Goal: Find specific page/section: Find specific page/section

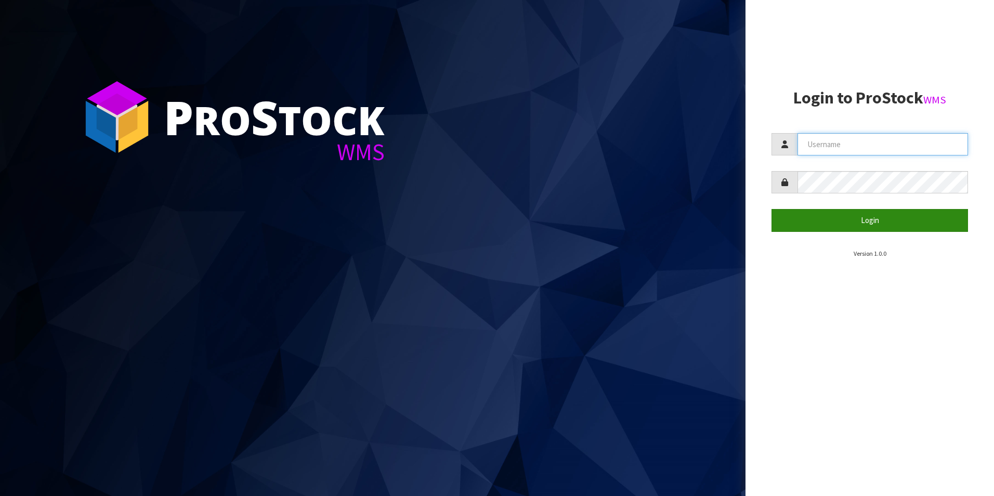
type input "OKAB"
click at [864, 213] on button "Login" at bounding box center [870, 220] width 197 height 22
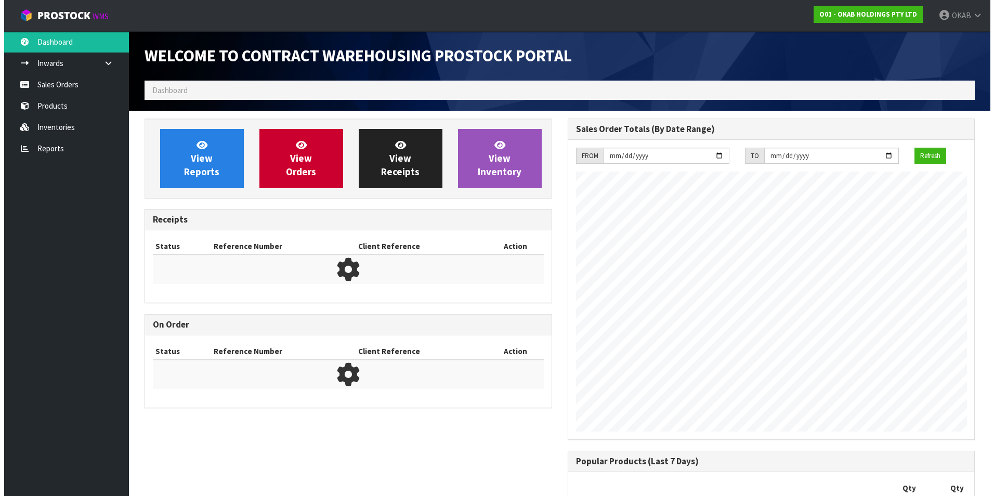
scroll to position [537, 423]
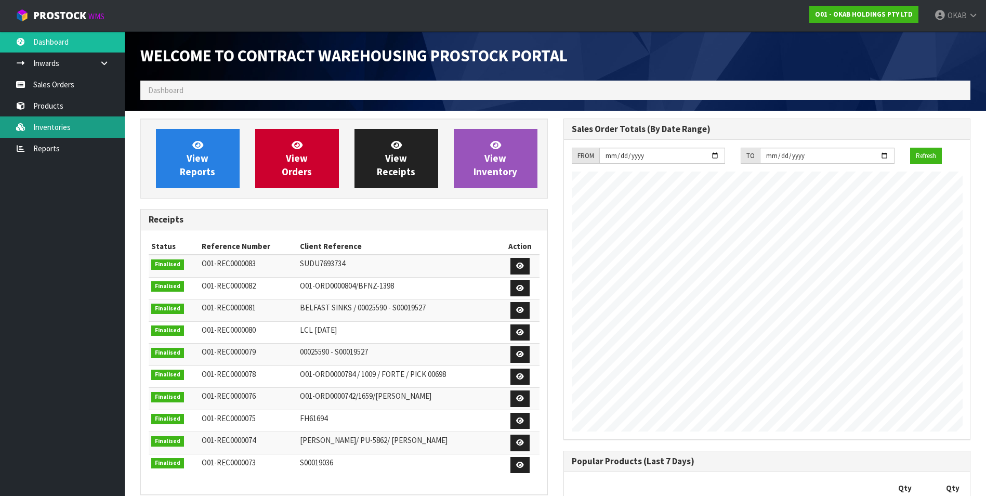
click at [41, 128] on link "Inventories" at bounding box center [62, 126] width 125 height 21
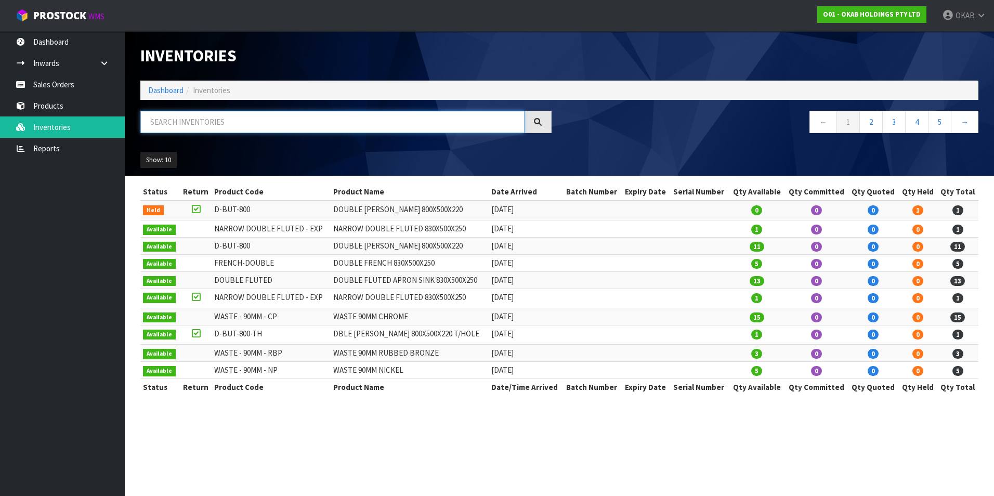
click at [163, 119] on input "text" at bounding box center [332, 122] width 384 height 22
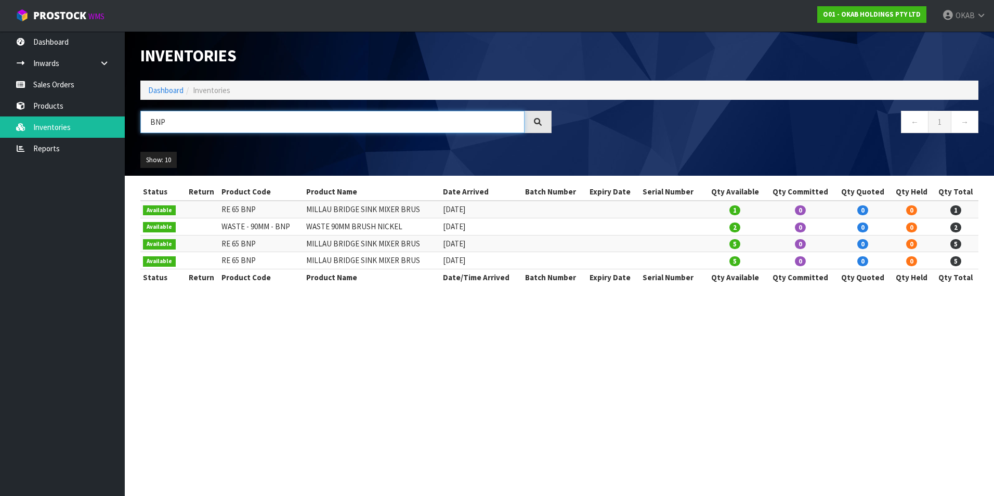
drag, startPoint x: 178, startPoint y: 122, endPoint x: 140, endPoint y: 124, distance: 38.0
click at [140, 125] on input "BNP" at bounding box center [332, 122] width 384 height 22
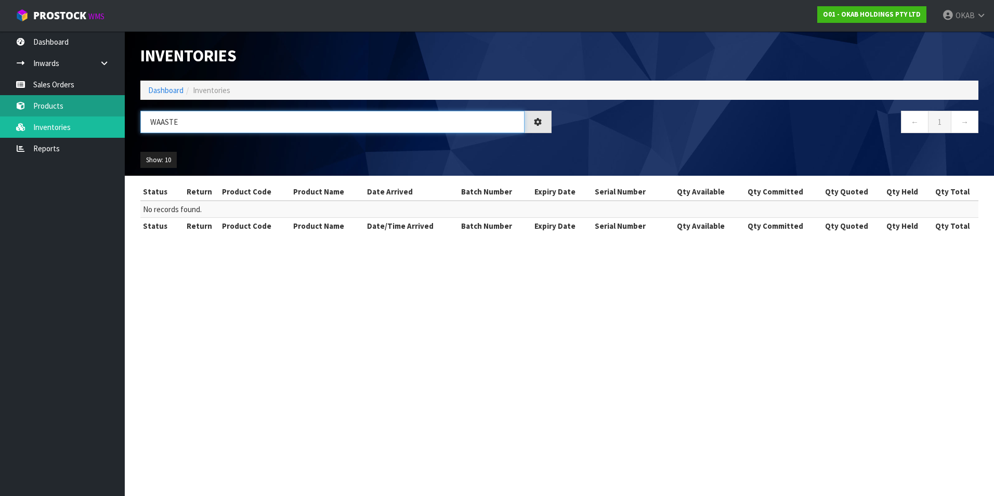
drag, startPoint x: 199, startPoint y: 122, endPoint x: 106, endPoint y: 112, distance: 94.2
click at [106, 112] on body "Toggle navigation ProStock WMS O01 - OKAB HOLDINGS PTY LTD OKAB Logout Dashboar…" at bounding box center [497, 248] width 994 height 496
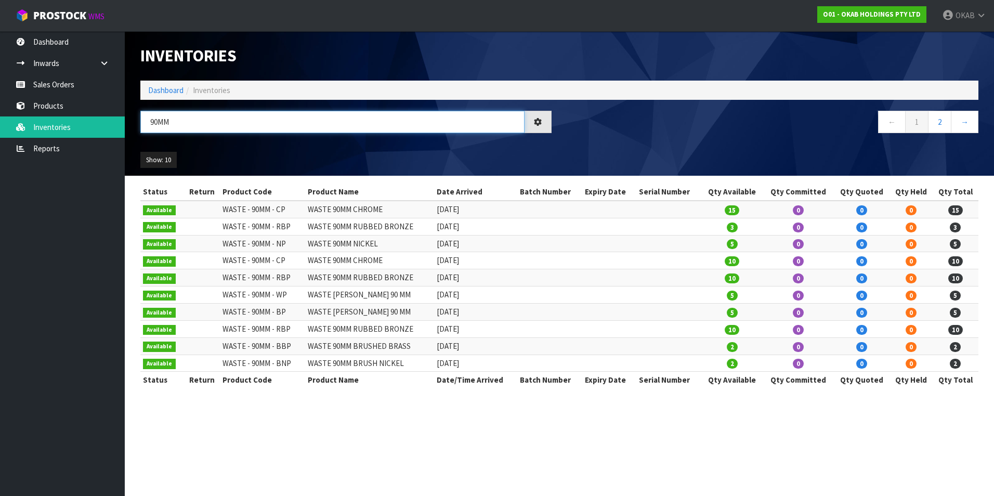
drag, startPoint x: 159, startPoint y: 123, endPoint x: 127, endPoint y: 145, distance: 38.6
click at [126, 124] on header "Inventories Dashboard Inventories 90MM ← 1 2 → Show: 10 5 10 25 50 All Show Sto…" at bounding box center [559, 103] width 869 height 145
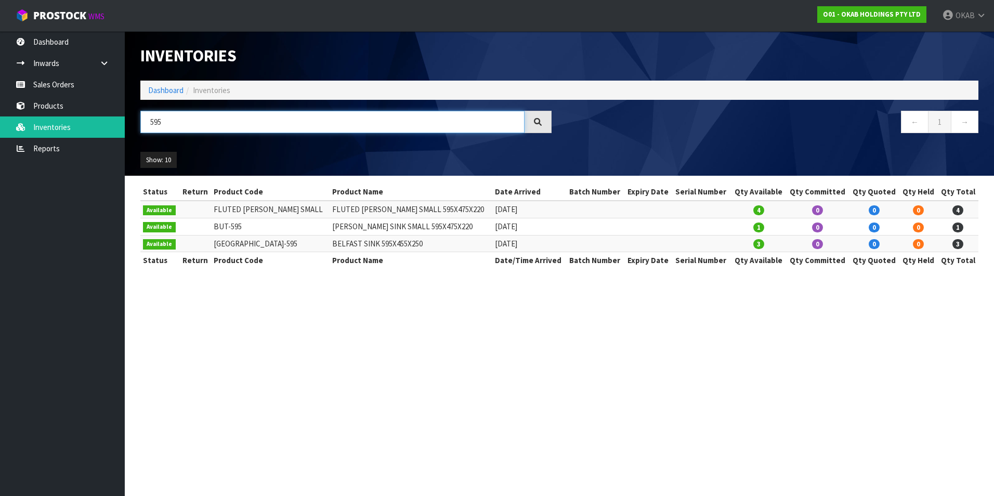
drag, startPoint x: 171, startPoint y: 123, endPoint x: 137, endPoint y: 120, distance: 33.9
click at [137, 120] on div "595" at bounding box center [346, 126] width 427 height 30
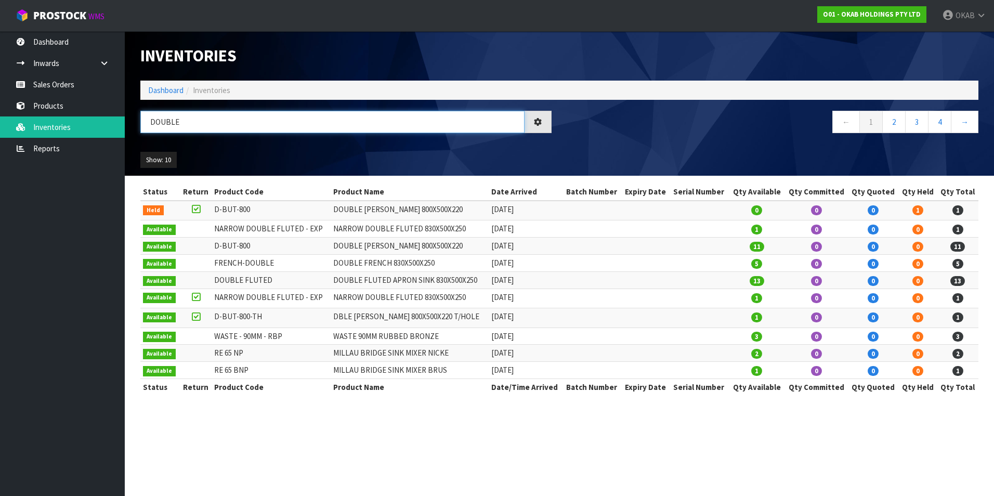
type input "DOUBLE"
